Goal: Entertainment & Leisure: Consume media (video, audio)

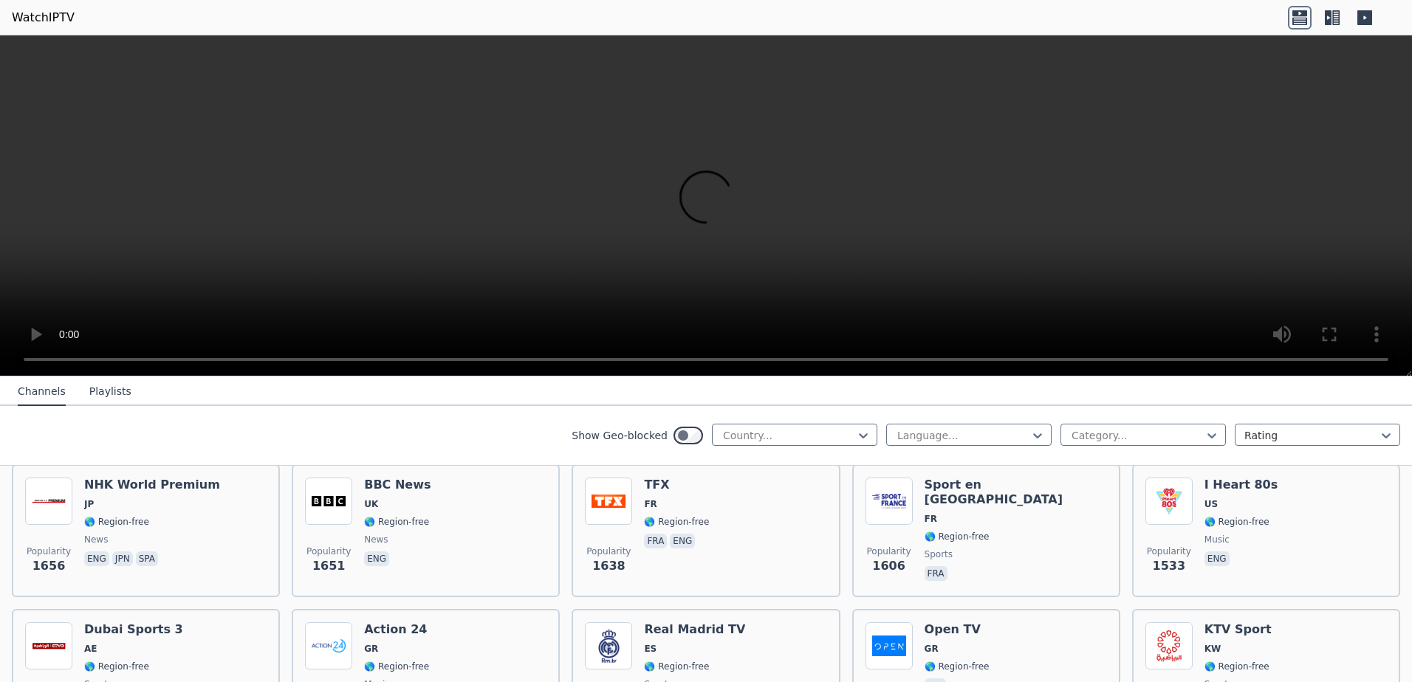
scroll to position [1255, 0]
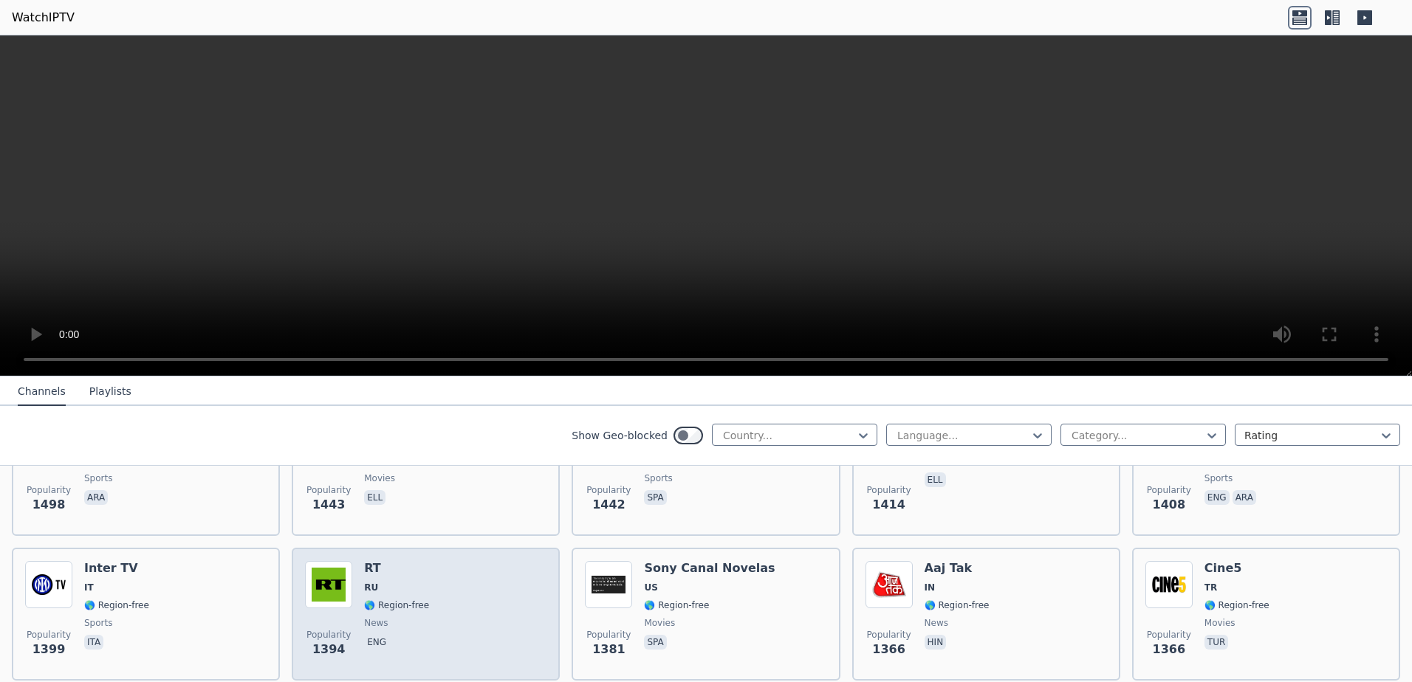
click at [388, 582] on span "RU" at bounding box center [396, 588] width 65 height 12
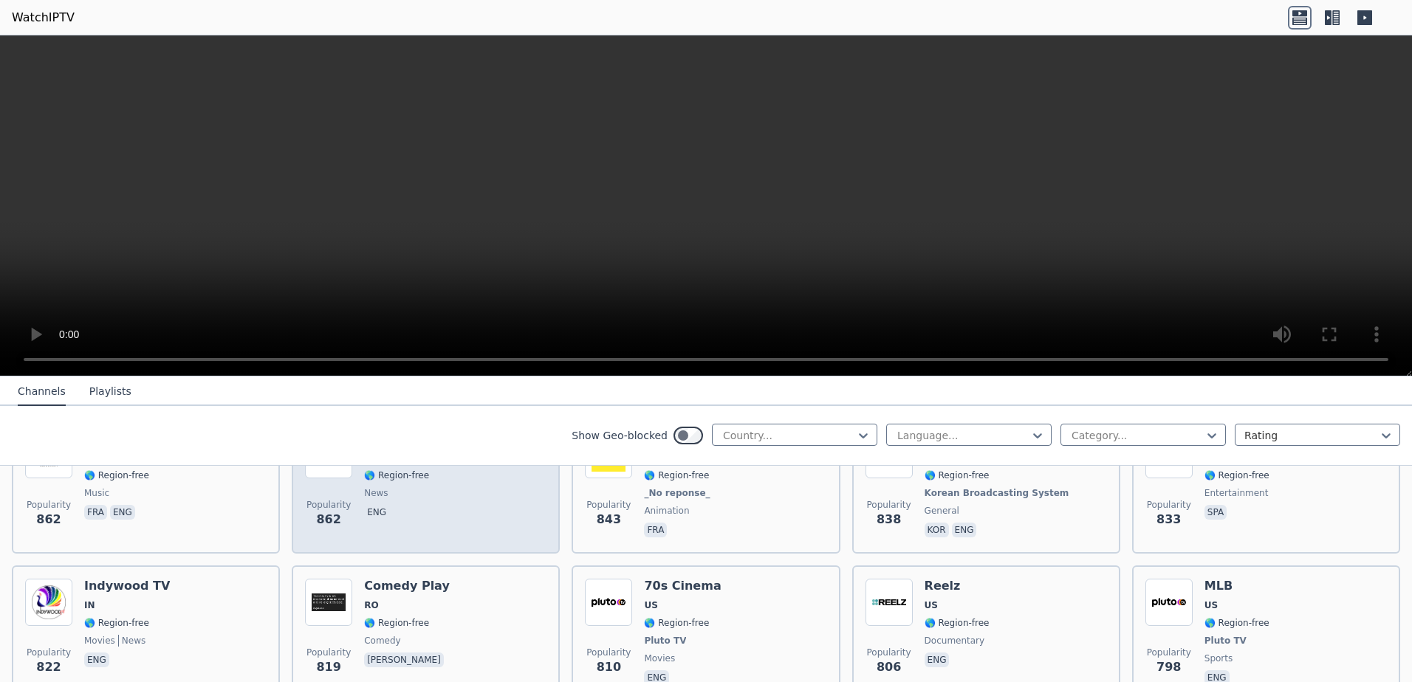
scroll to position [2629, 0]
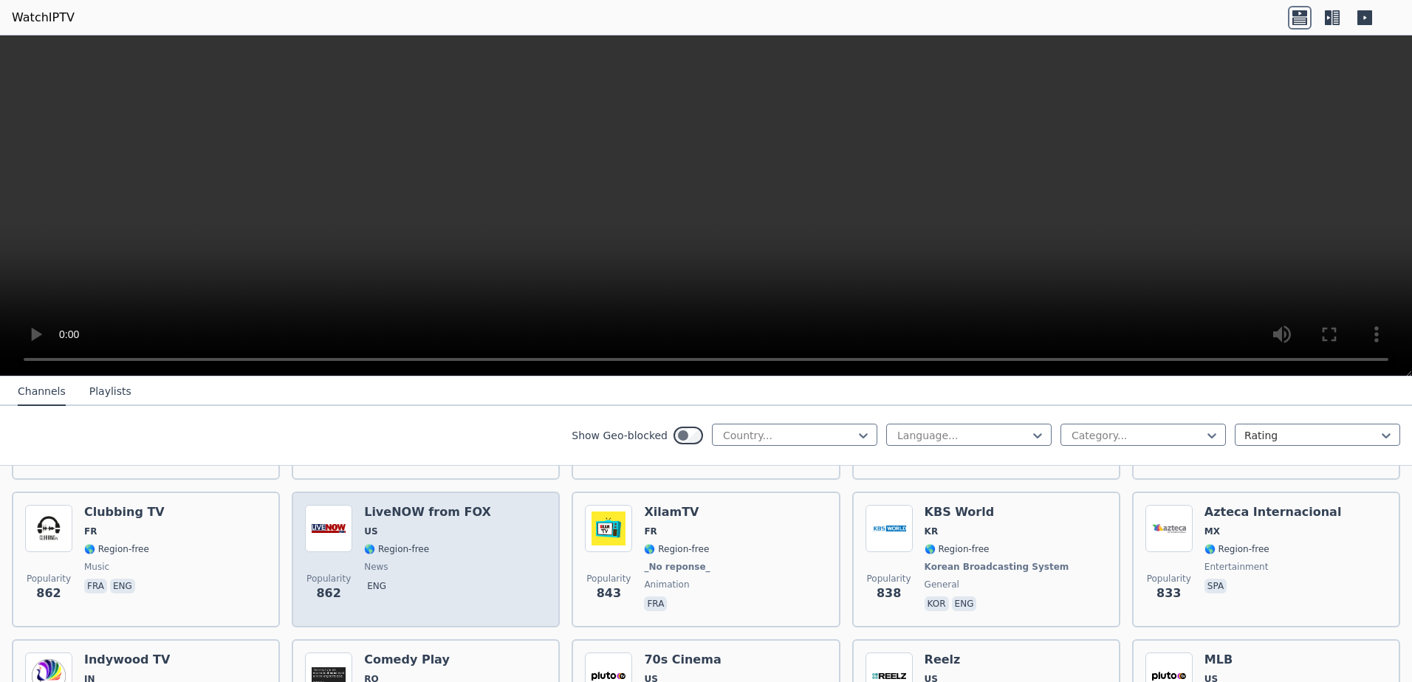
click at [393, 544] on span "🌎 Region-free" at bounding box center [396, 550] width 65 height 12
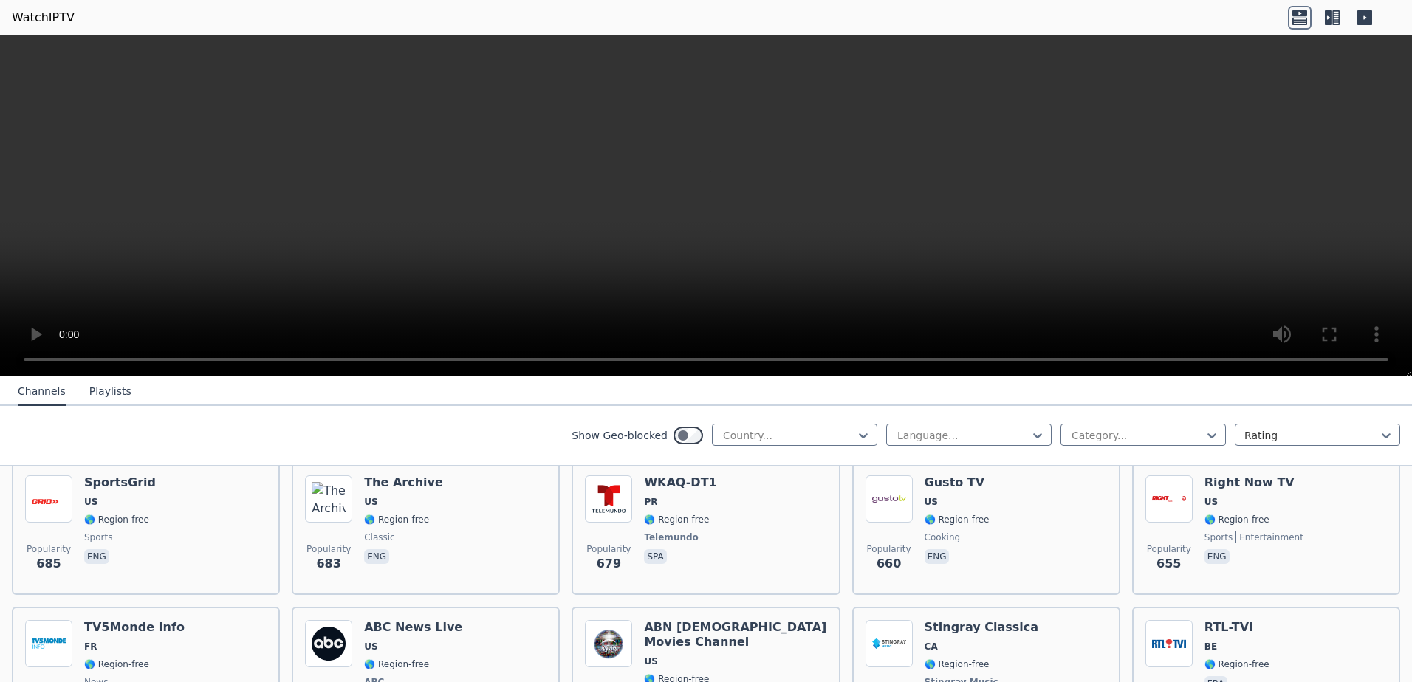
scroll to position [3515, 0]
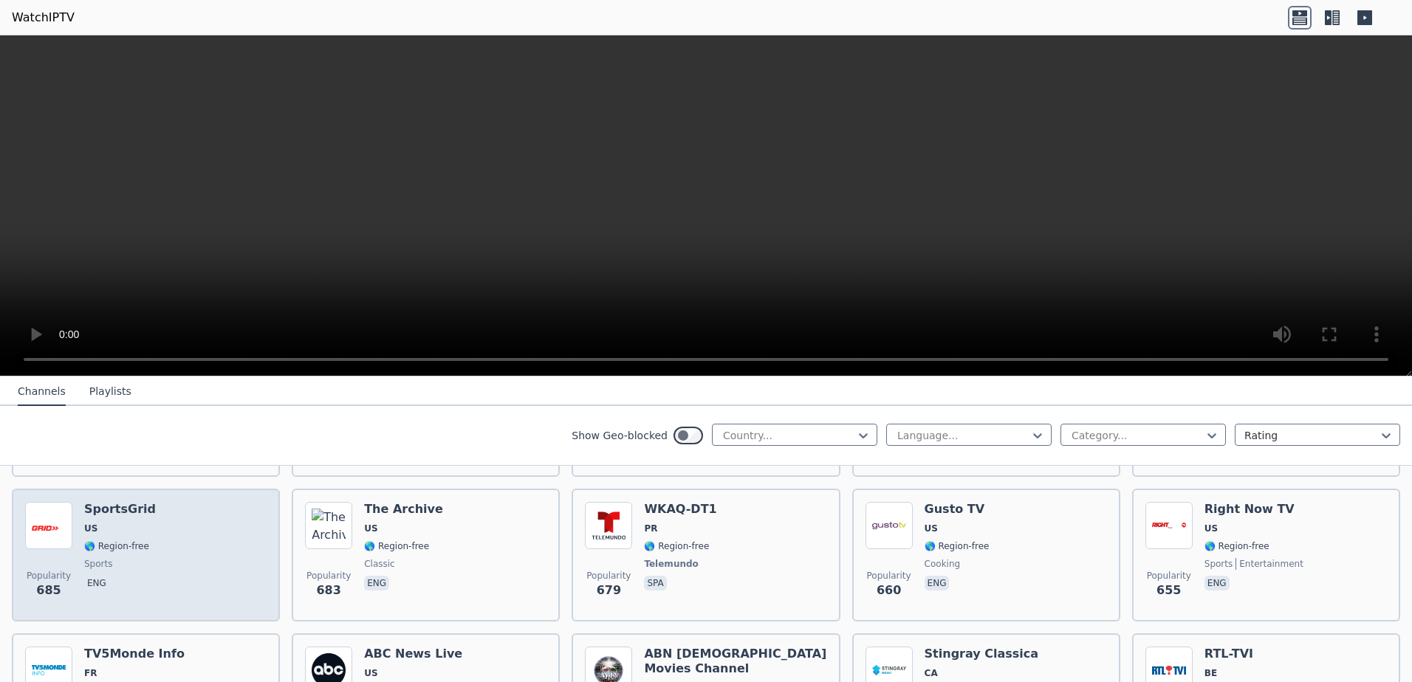
click at [145, 535] on div "Popularity 685 SportsGrid US 🌎 Region-free sports eng" at bounding box center [145, 555] width 241 height 106
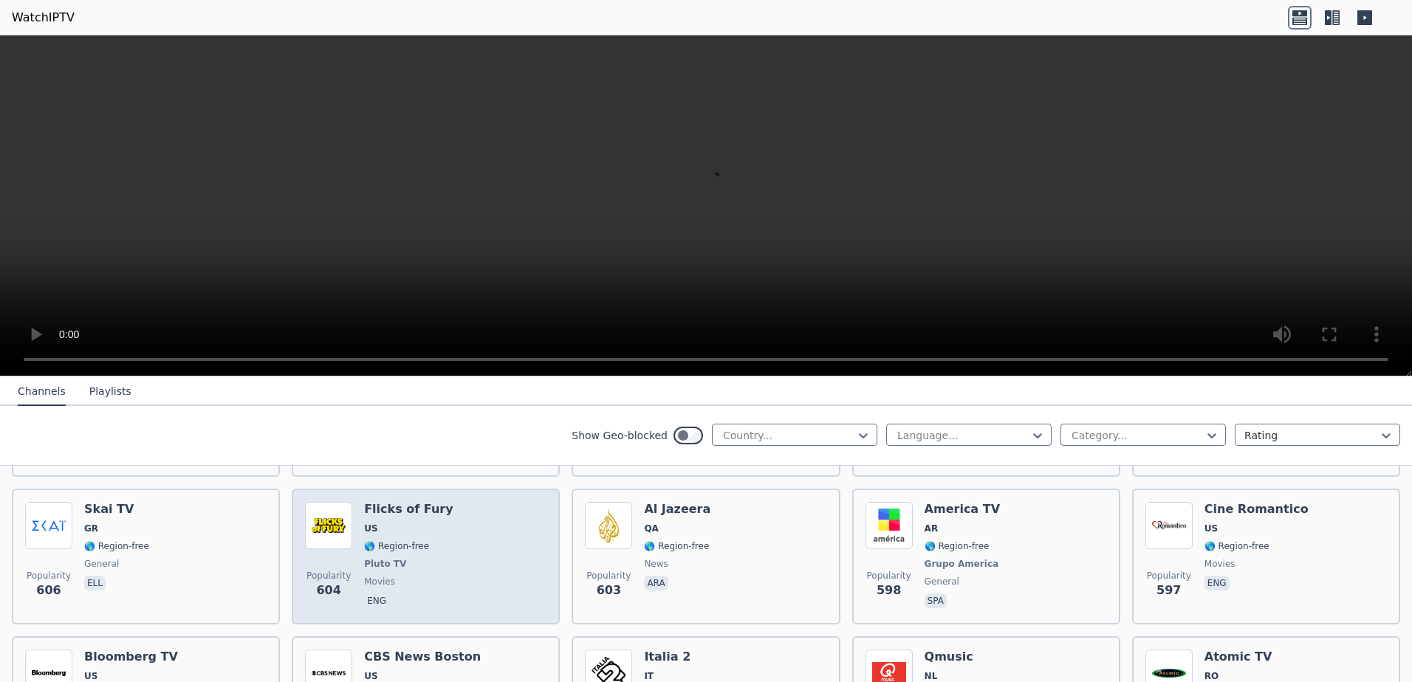
scroll to position [3811, 0]
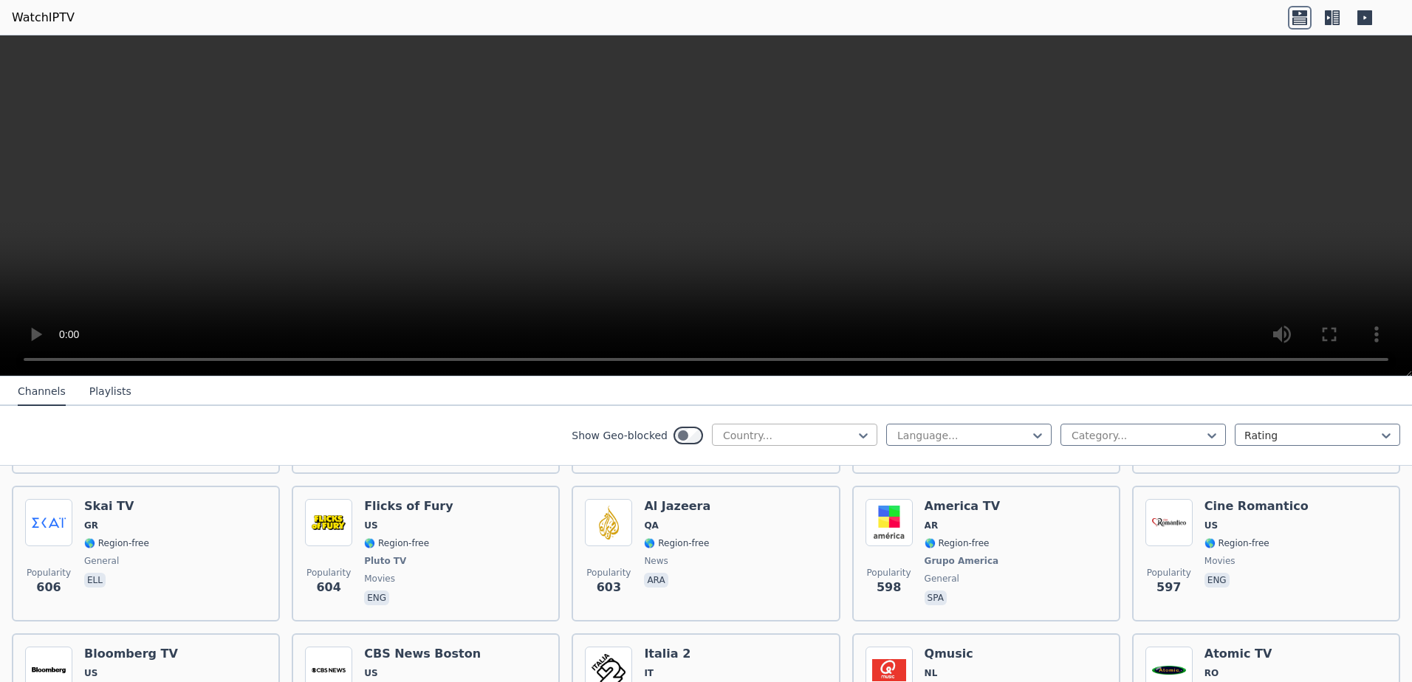
click at [799, 436] on div at bounding box center [789, 435] width 134 height 15
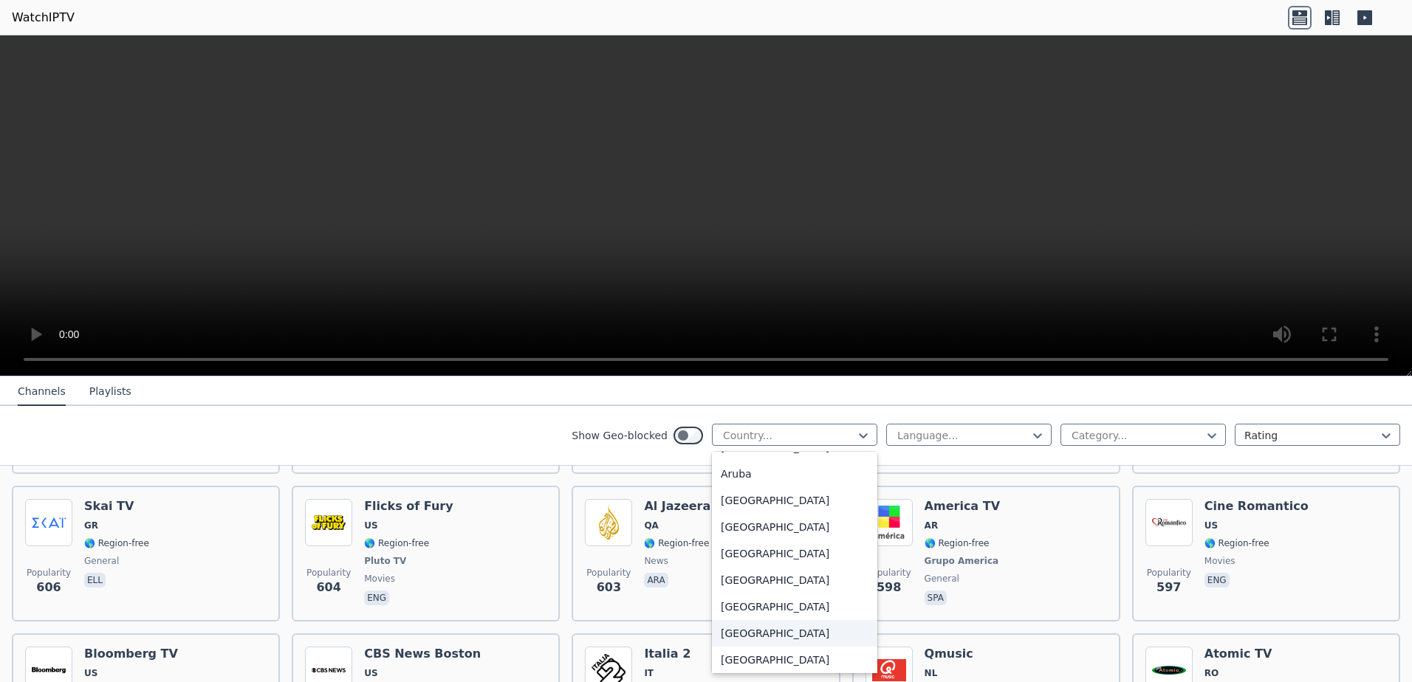
scroll to position [222, 0]
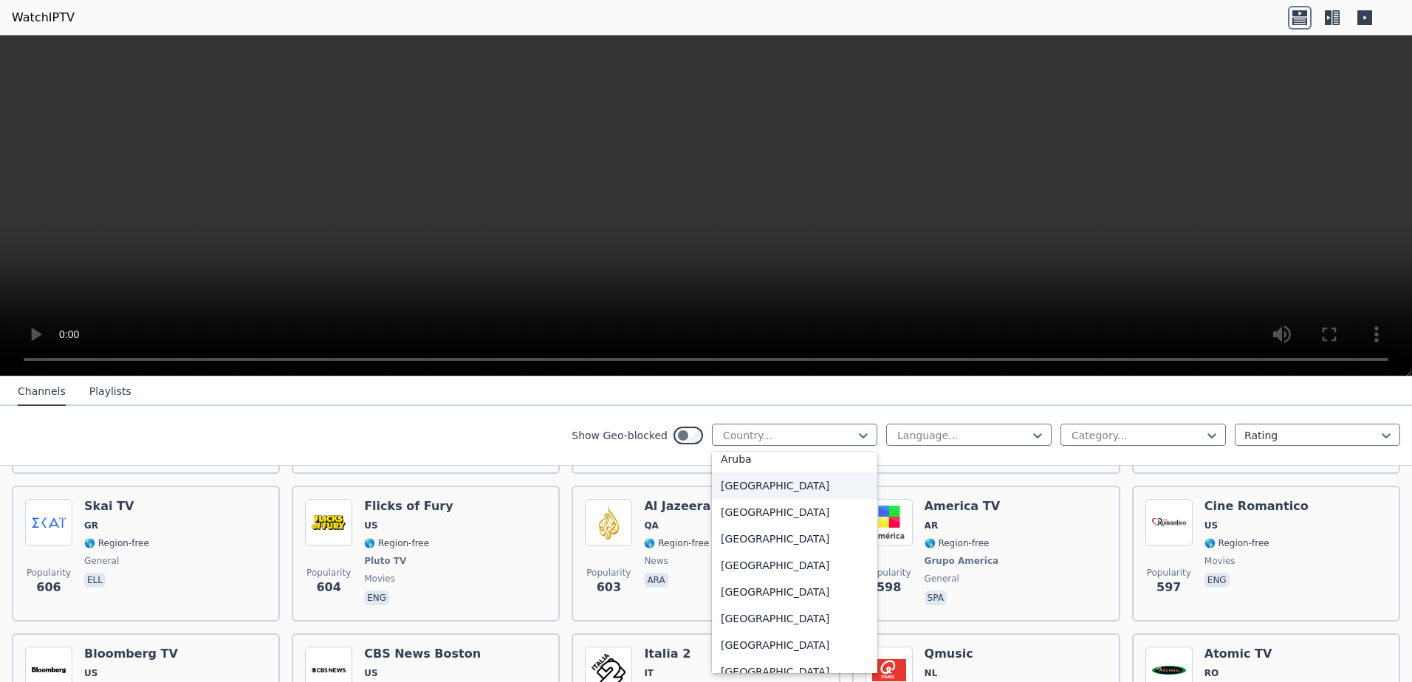
click at [734, 480] on div "[GEOGRAPHIC_DATA]" at bounding box center [794, 486] width 165 height 27
